Goal: Task Accomplishment & Management: Manage account settings

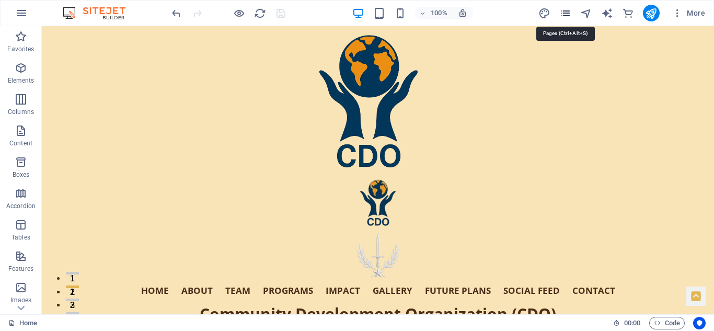
click at [568, 7] on icon "pages" at bounding box center [565, 13] width 12 height 12
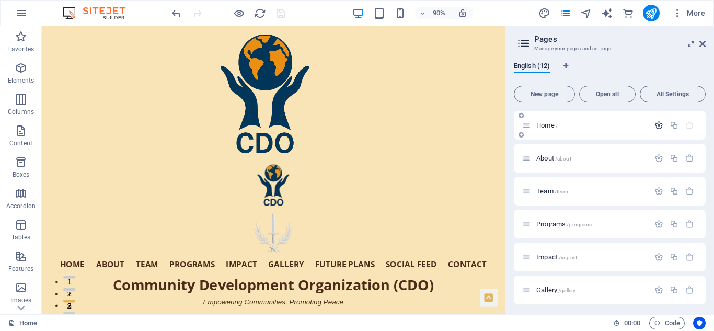
click at [654, 125] on icon "button" at bounding box center [658, 125] width 9 height 9
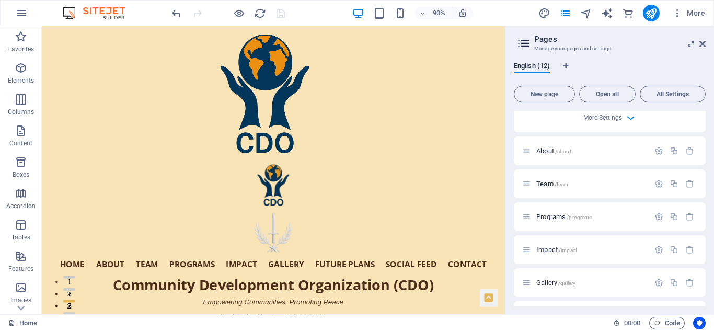
scroll to position [474, 0]
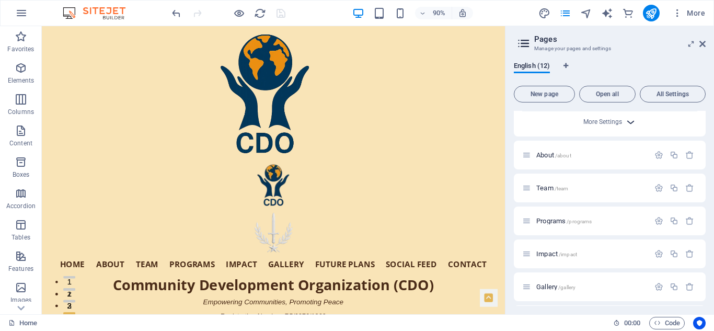
click at [629, 123] on icon "button" at bounding box center [631, 122] width 12 height 12
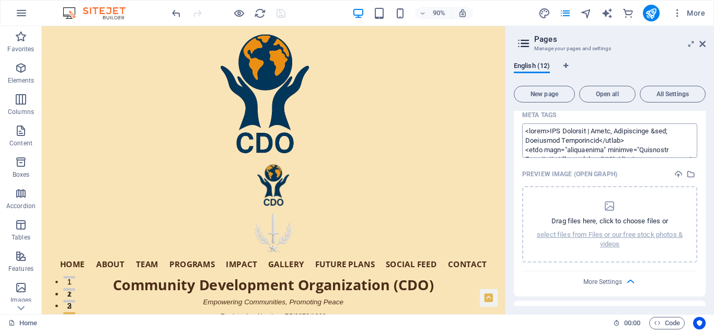
click at [591, 140] on textarea "Meta tags ​" at bounding box center [609, 140] width 175 height 34
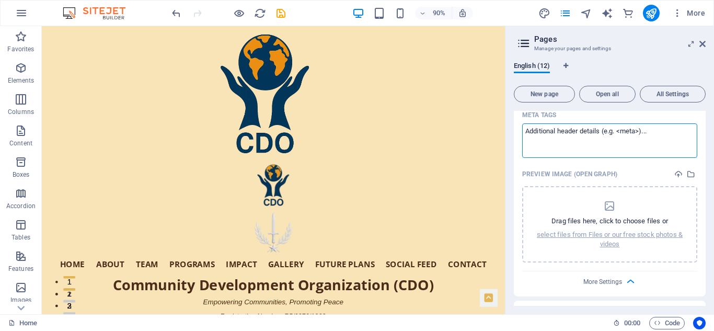
paste textarea "<!-- ✅ Lorem Ipsu Dolo --> <sitam>CON Adipisci | Elits, Doeiusmodte & Incididun…"
type textarea "<!-- ✅ Lorem Ipsu Dolo --> <sitam>CON Adipisci | Elits, Doeiusmodte & Incididun…"
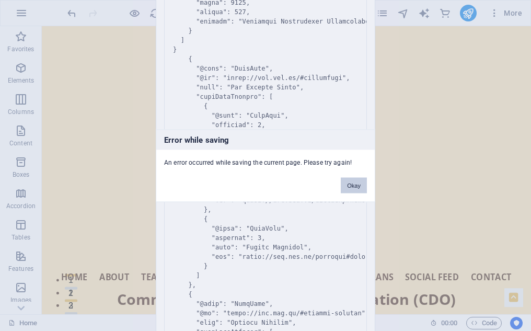
click at [357, 185] on button "Okay" at bounding box center [354, 185] width 26 height 16
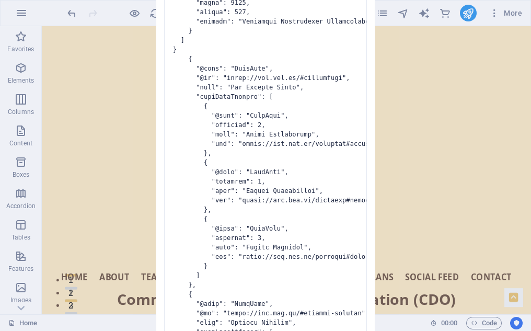
click at [305, 187] on pre at bounding box center [265, 167] width 203 height 2332
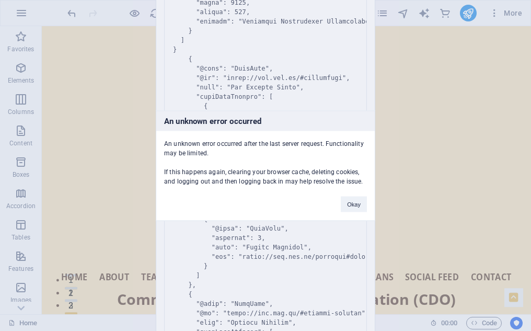
drag, startPoint x: 305, startPoint y: 187, endPoint x: 255, endPoint y: 187, distance: 49.7
click at [255, 187] on div "An unknown error occurred An unknown error occurred after the last server reque…" at bounding box center [266, 165] width 220 height 110
click at [359, 204] on button "Okay" at bounding box center [354, 204] width 26 height 16
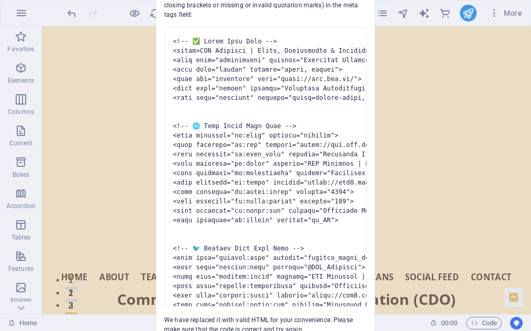
click at [343, 326] on div "You have entered the following invalid HTML code (e.g. missing closing brackets…" at bounding box center [265, 158] width 219 height 351
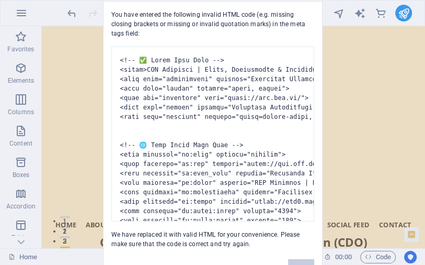
click at [295, 261] on button "Okay" at bounding box center [301, 266] width 26 height 16
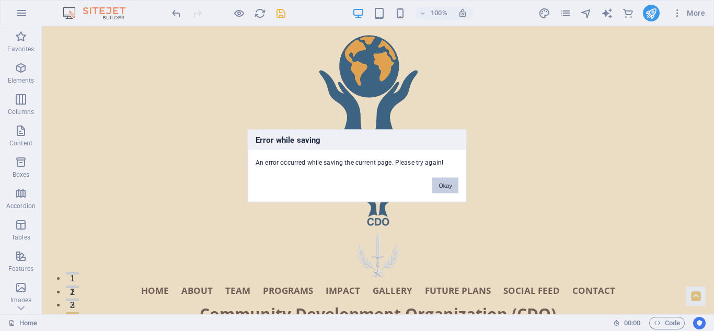
click at [443, 186] on button "Okay" at bounding box center [445, 185] width 26 height 16
